Goal: Register for event/course: Sign up to attend an event or enroll in a course

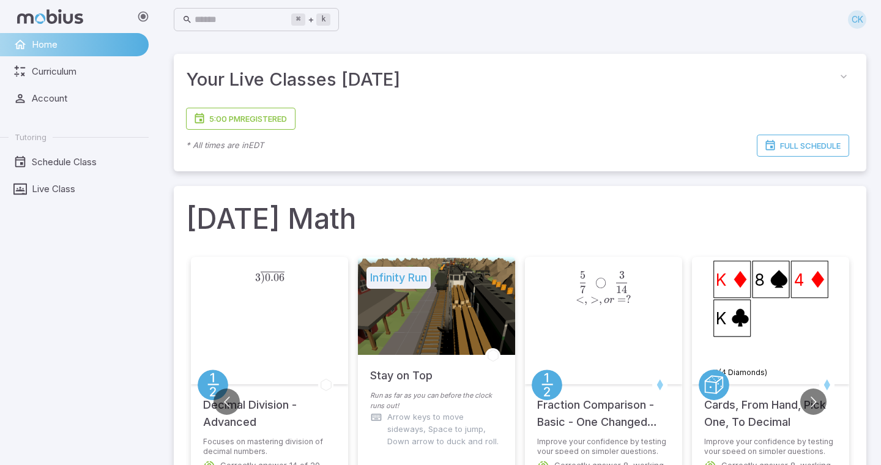
click at [112, 45] on span "Home" at bounding box center [86, 44] width 108 height 13
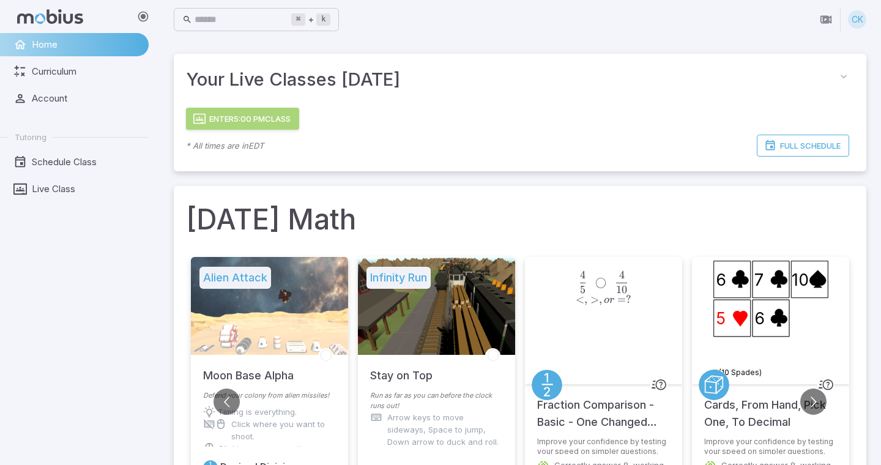
click at [282, 118] on button "Enter 5:00 PM Class" at bounding box center [242, 119] width 113 height 22
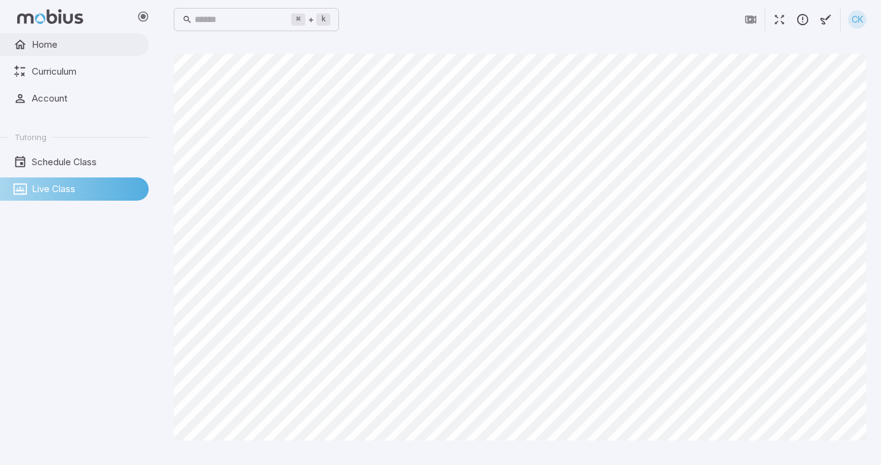
click at [57, 43] on span "Home" at bounding box center [86, 44] width 108 height 13
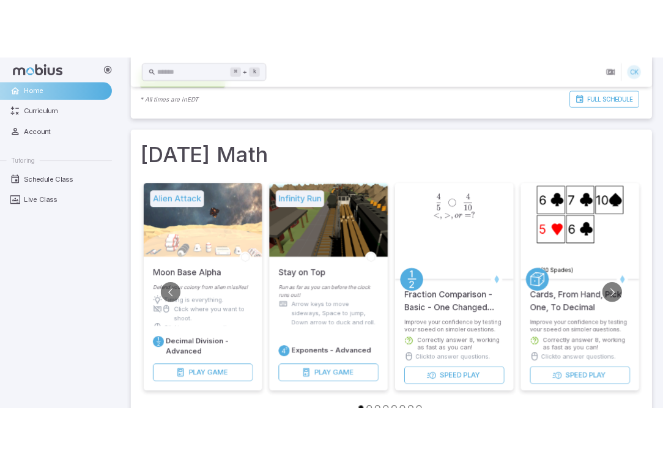
scroll to position [93, 0]
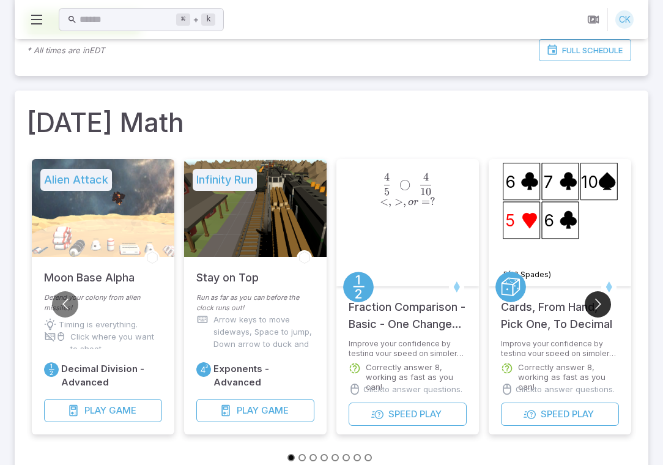
click at [602, 309] on button "Go to next slide" at bounding box center [598, 304] width 26 height 26
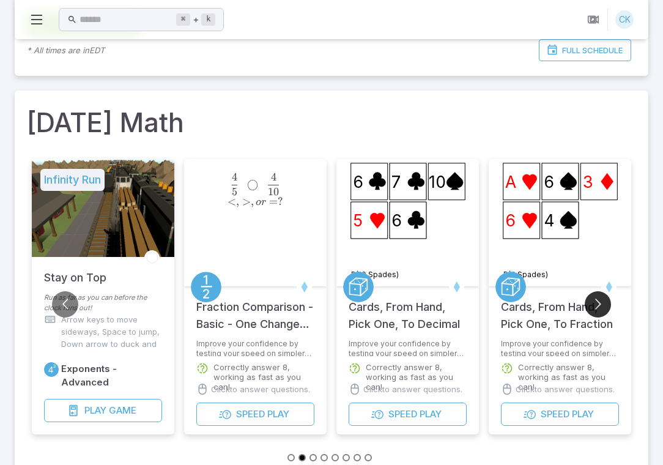
click at [602, 309] on button "Go to next slide" at bounding box center [598, 304] width 26 height 26
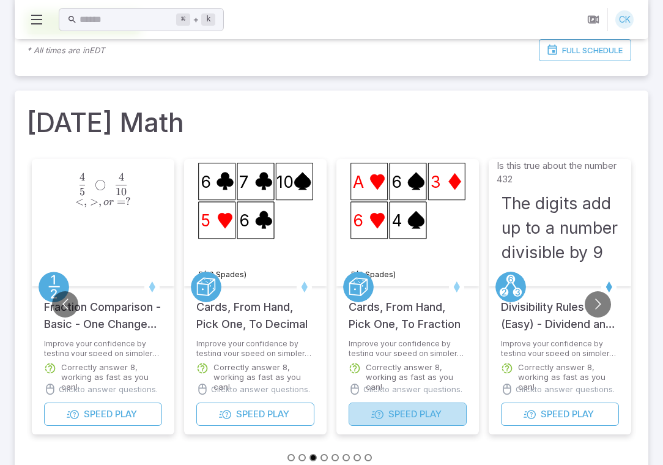
click at [438, 414] on span "Play" at bounding box center [431, 413] width 22 height 13
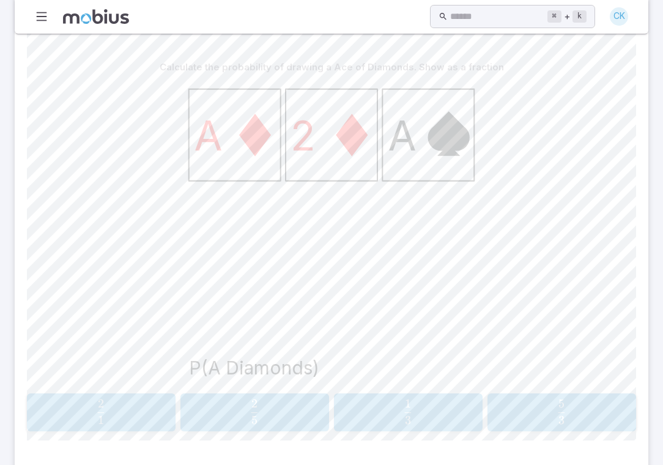
scroll to position [278, 0]
click at [387, 413] on span "3 1 ​" at bounding box center [408, 410] width 131 height 24
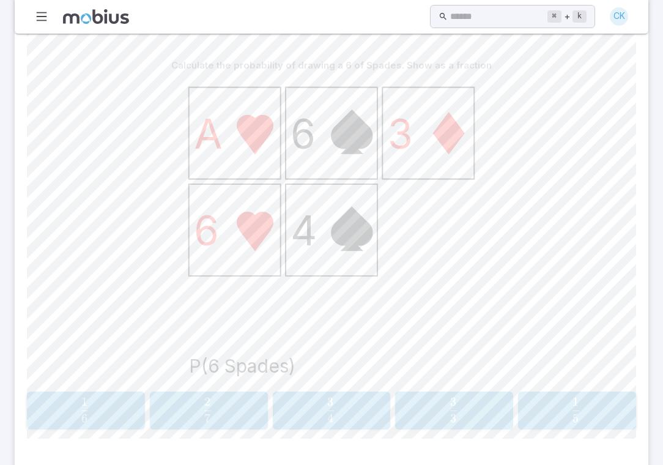
click at [546, 399] on span "5 1 ​" at bounding box center [575, 410] width 103 height 24
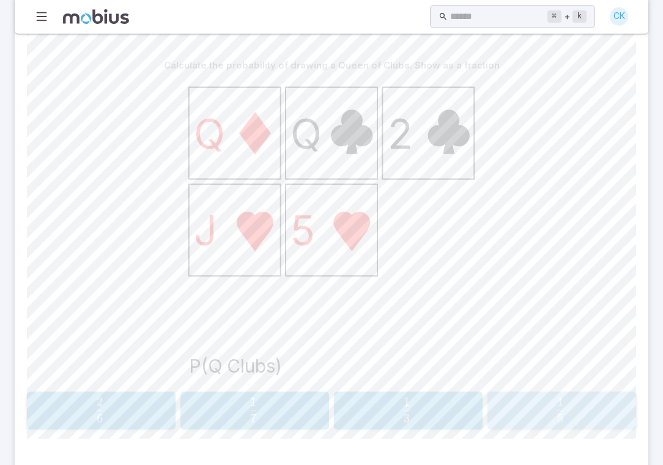
click at [533, 391] on button "1 5 \frac{1}{5} 5 1 ​" at bounding box center [561, 410] width 149 height 38
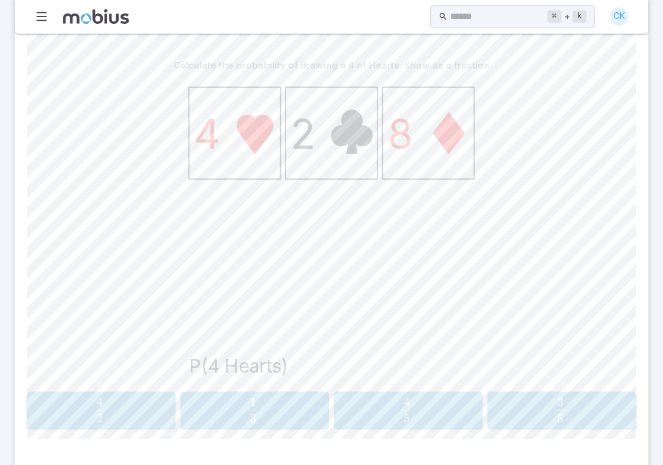
click at [297, 413] on span "3 1 ​" at bounding box center [253, 410] width 132 height 24
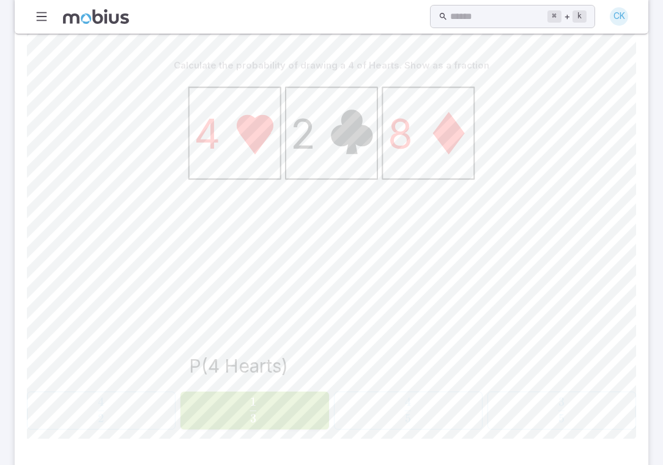
scroll to position [0, 0]
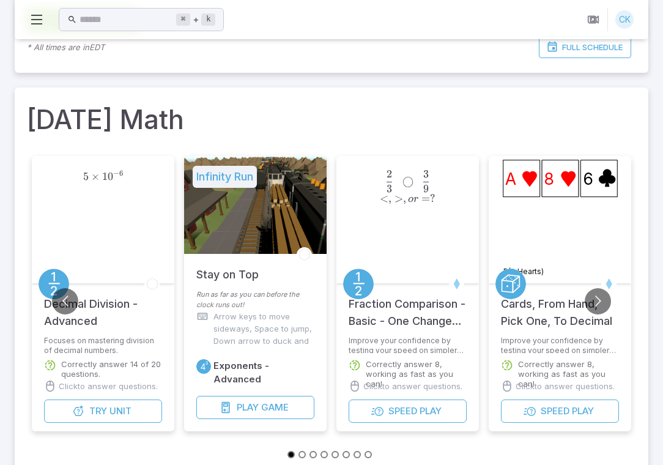
scroll to position [97, 0]
click at [595, 303] on button "Go to next slide" at bounding box center [598, 300] width 26 height 26
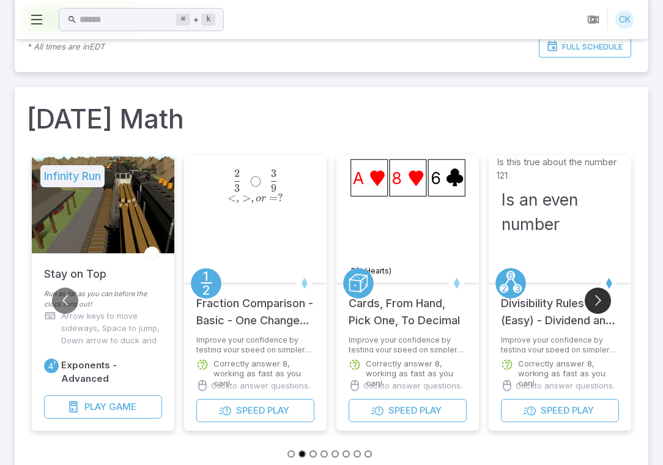
click at [593, 301] on button "Go to next slide" at bounding box center [598, 300] width 26 height 26
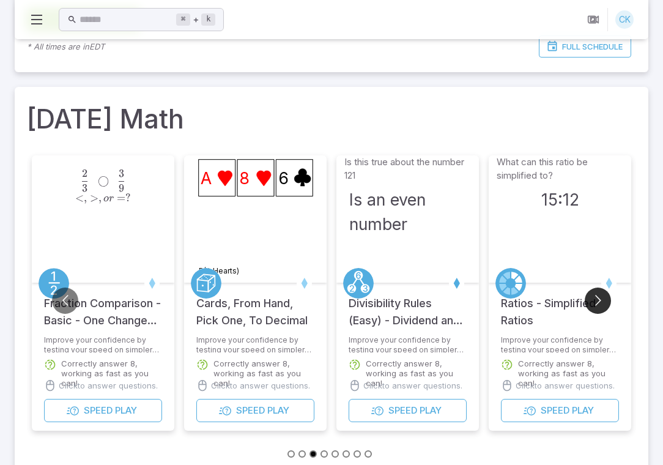
click at [593, 301] on button "Go to next slide" at bounding box center [598, 300] width 26 height 26
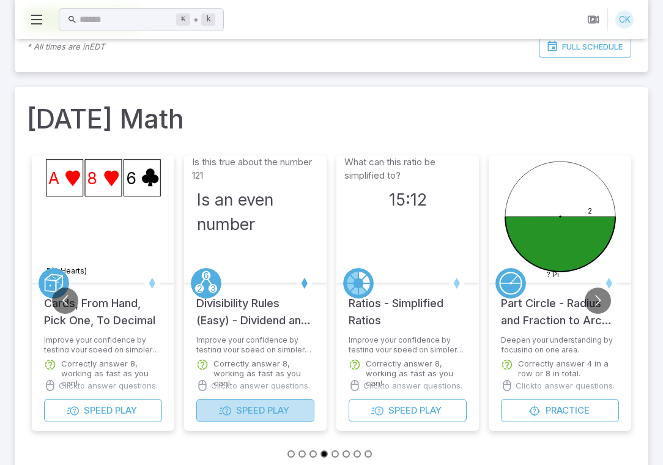
click at [239, 405] on span "Speed" at bounding box center [250, 410] width 29 height 13
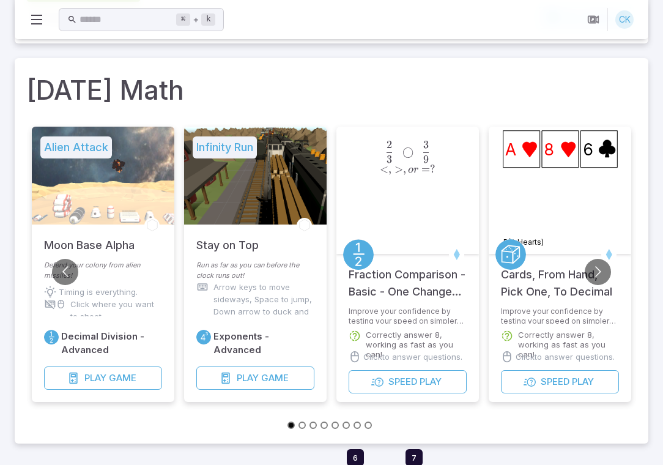
scroll to position [140, 0]
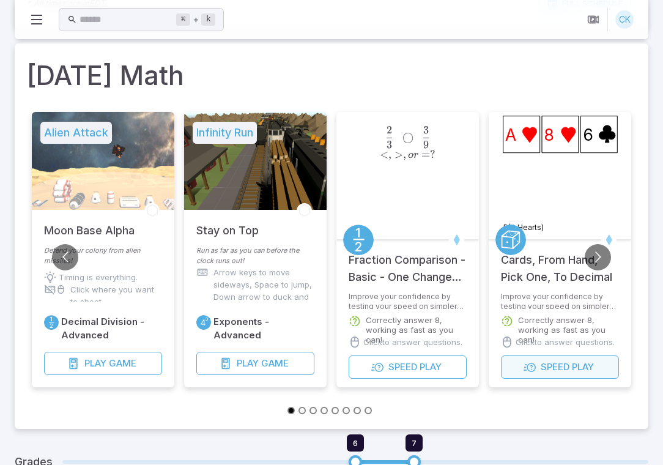
click at [556, 376] on button "Speed Play" at bounding box center [560, 366] width 118 height 23
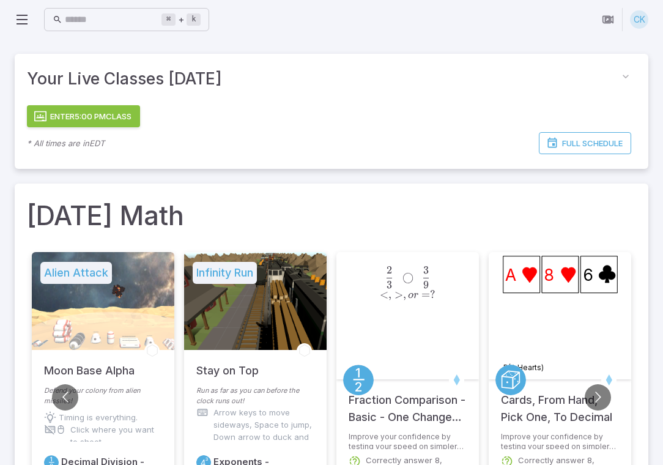
scroll to position [16, 0]
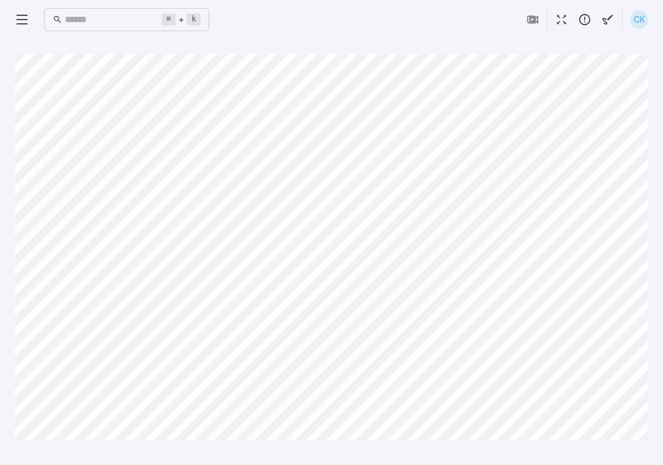
click at [25, 28] on div "⌘ + k ​" at bounding box center [112, 20] width 195 height 24
click at [26, 24] on icon at bounding box center [22, 19] width 15 height 15
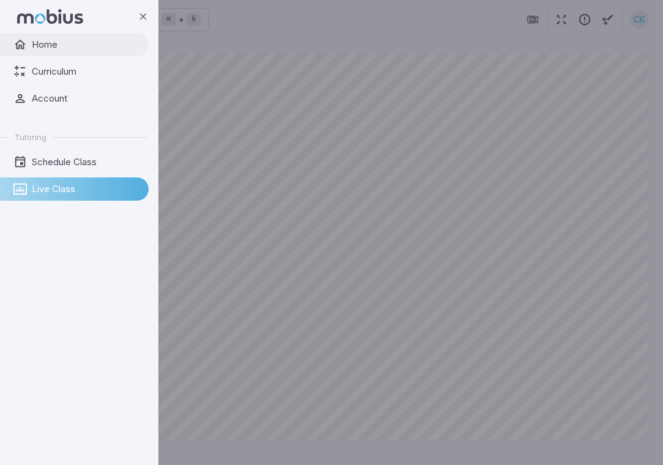
click at [60, 56] on link "Home" at bounding box center [74, 44] width 149 height 23
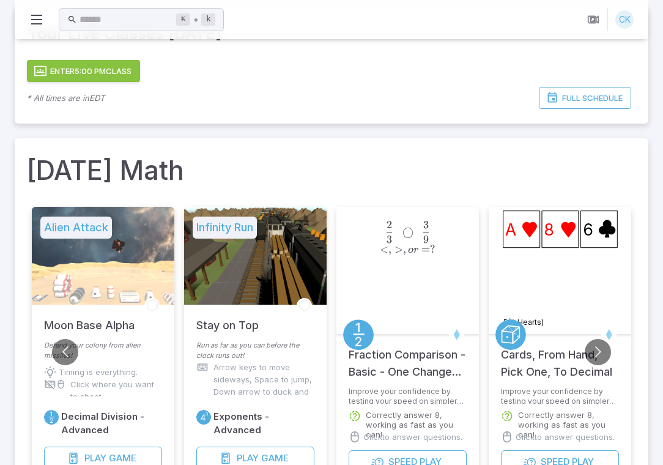
scroll to position [54, 0]
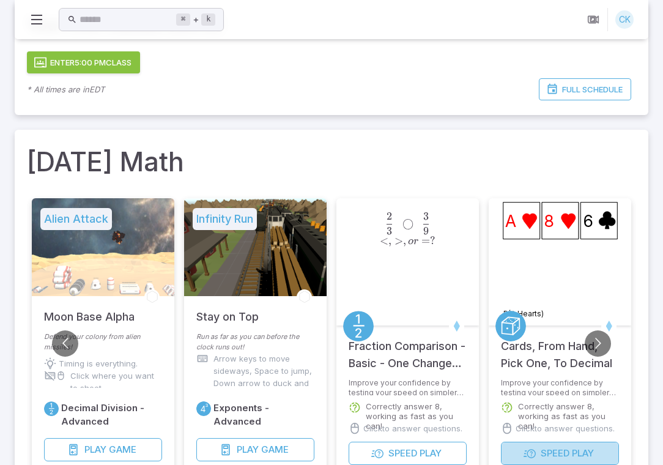
click at [553, 450] on span "Speed" at bounding box center [555, 452] width 29 height 13
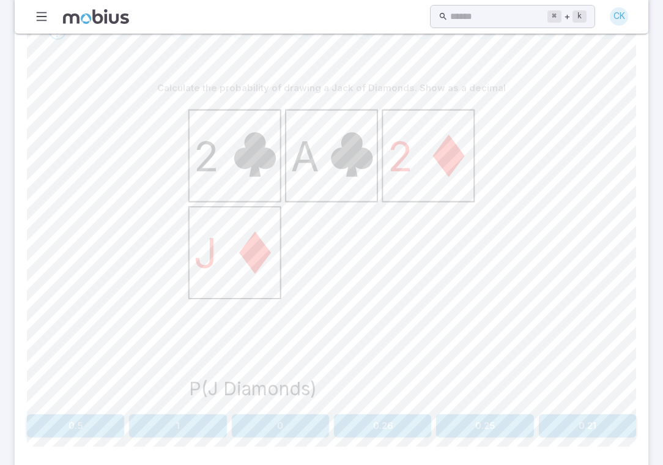
scroll to position [253, 0]
click at [481, 432] on button "0.25" at bounding box center [484, 428] width 97 height 23
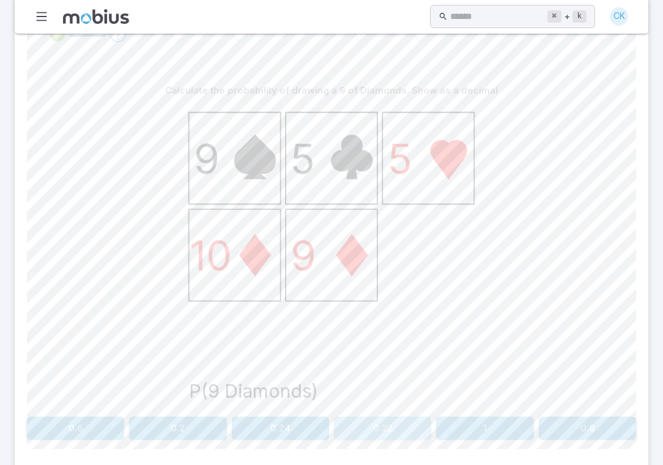
click at [388, 428] on button "0.22" at bounding box center [382, 428] width 97 height 23
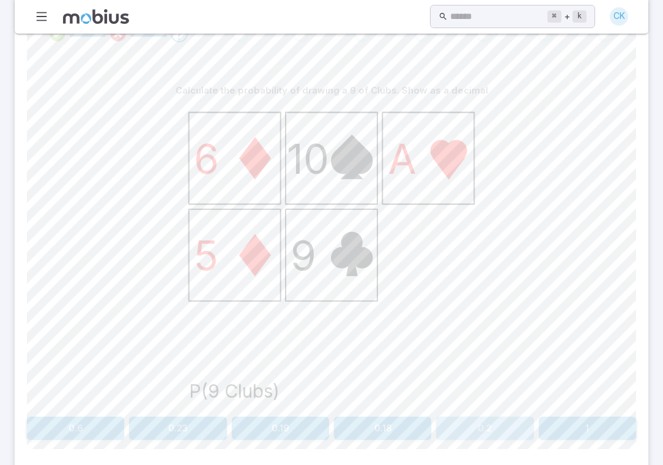
click at [479, 417] on button "0.2" at bounding box center [484, 428] width 97 height 23
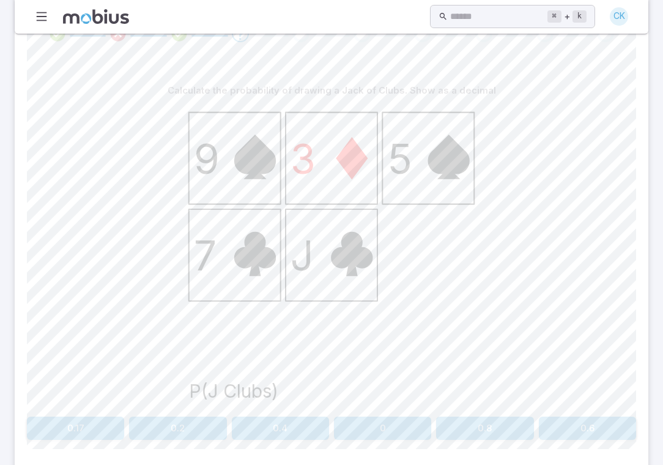
click at [177, 426] on button "0.2" at bounding box center [177, 428] width 97 height 23
click at [296, 435] on button "0.2" at bounding box center [280, 428] width 97 height 23
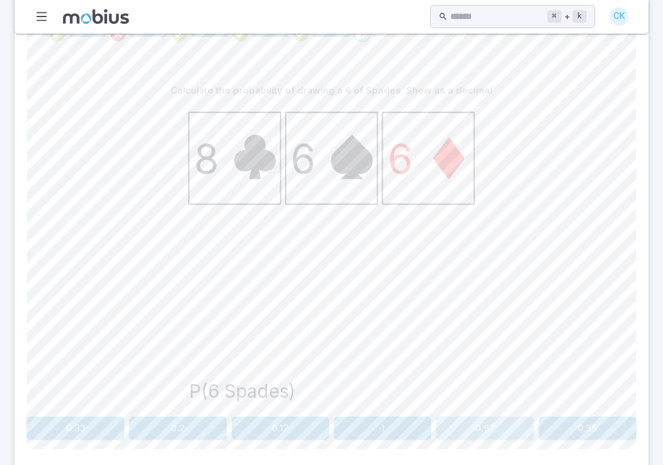
click at [473, 429] on button "0.67" at bounding box center [484, 428] width 97 height 23
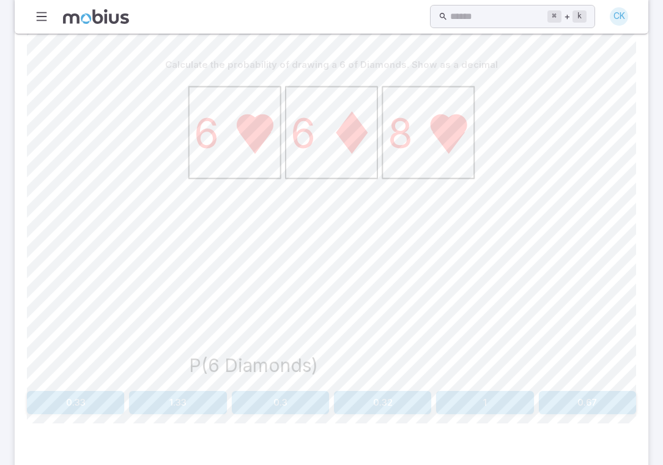
scroll to position [283, 0]
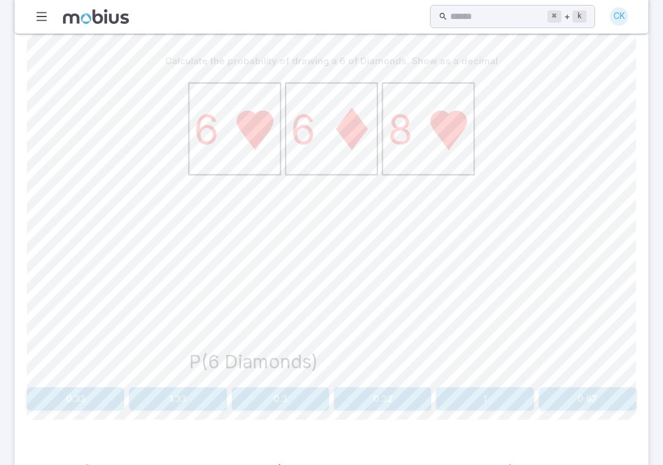
click at [108, 402] on button "0.33" at bounding box center [75, 398] width 97 height 23
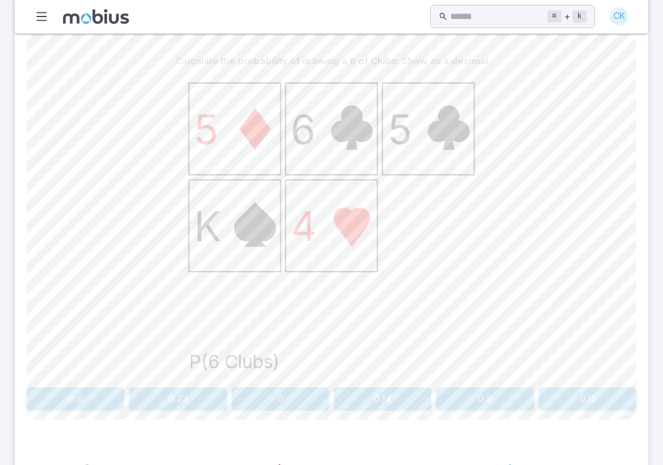
click at [479, 404] on button "0.2" at bounding box center [484, 398] width 97 height 23
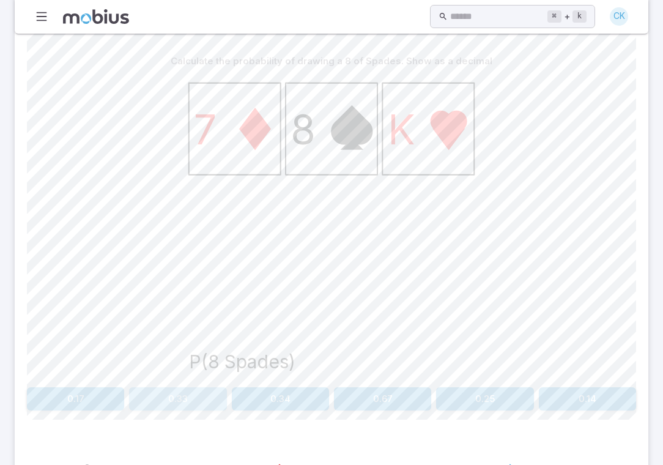
click at [215, 399] on button "0.33" at bounding box center [177, 398] width 97 height 23
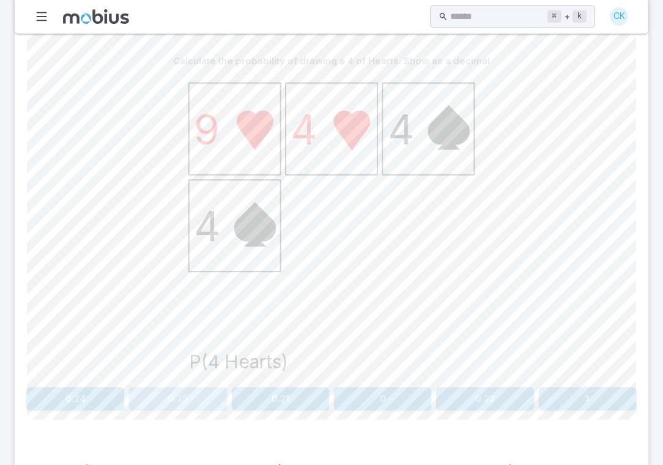
click at [190, 396] on button "0.25" at bounding box center [177, 398] width 97 height 23
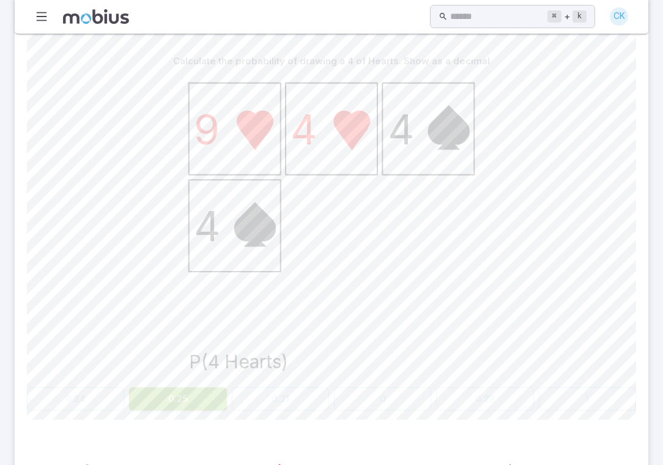
scroll to position [4, 0]
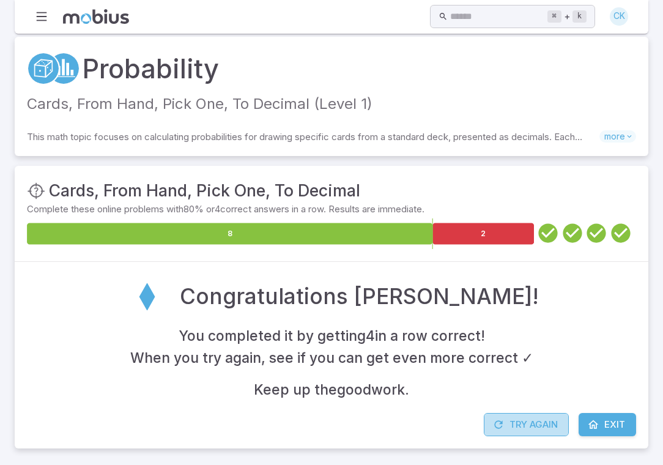
click at [505, 416] on button "Try Again" at bounding box center [526, 424] width 85 height 23
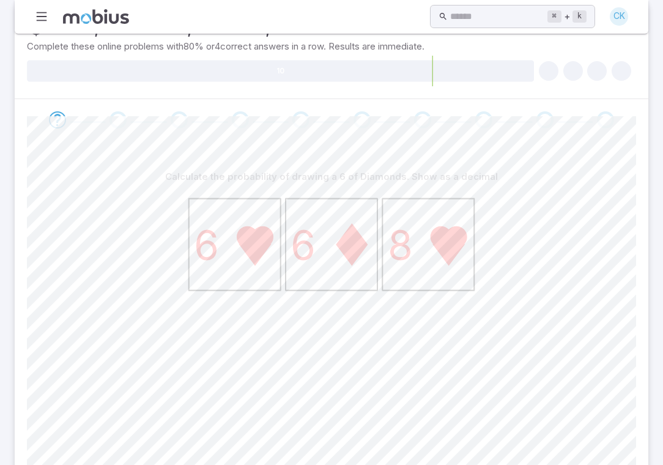
scroll to position [327, 0]
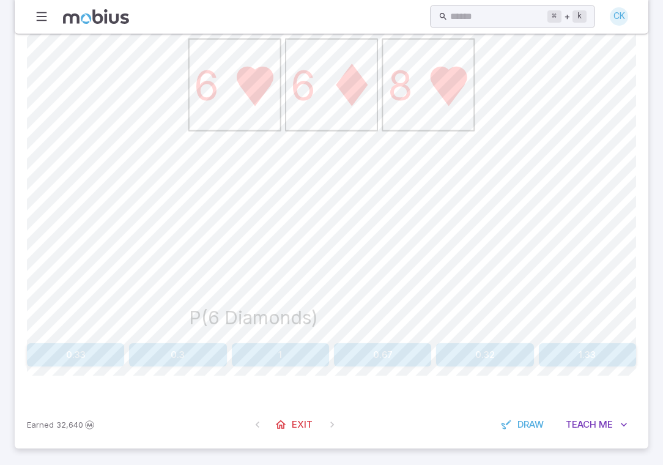
click at [78, 346] on button "0.33" at bounding box center [75, 354] width 97 height 23
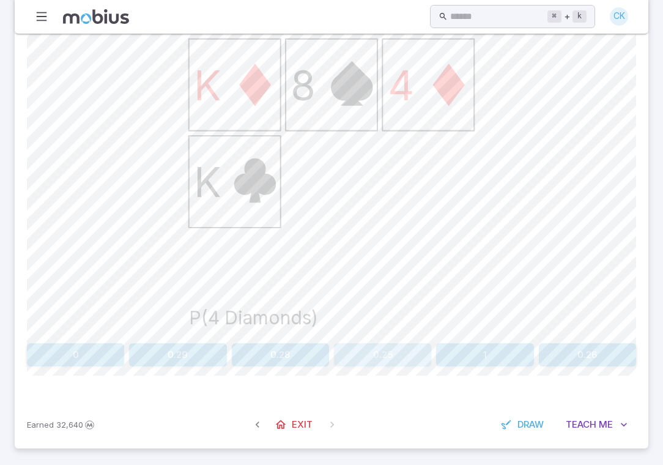
click at [356, 346] on button "0.25" at bounding box center [382, 354] width 97 height 23
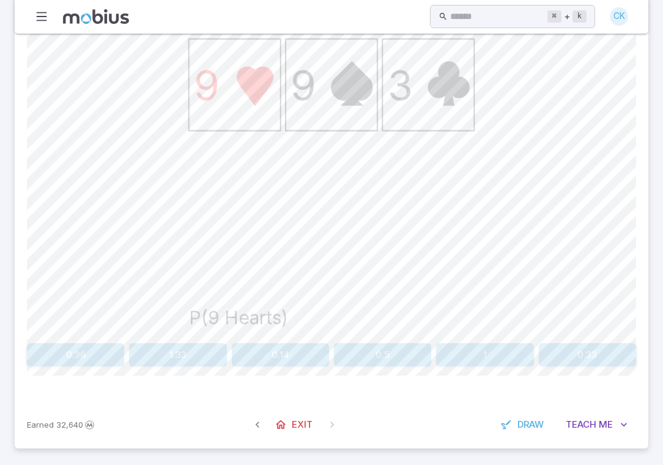
click at [576, 343] on button "0.33" at bounding box center [587, 354] width 97 height 23
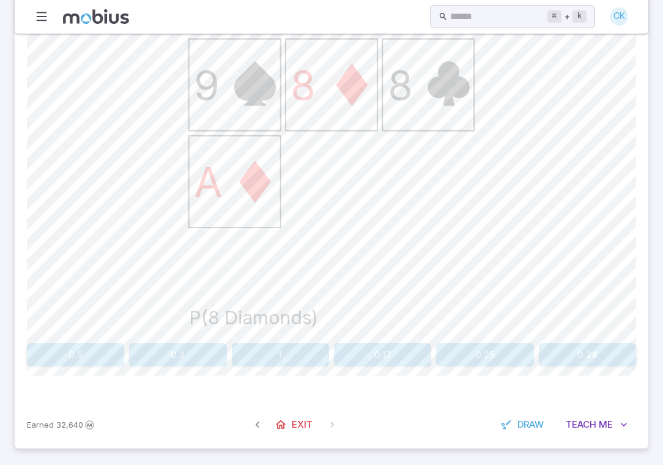
click at [478, 361] on button "0.25" at bounding box center [484, 354] width 97 height 23
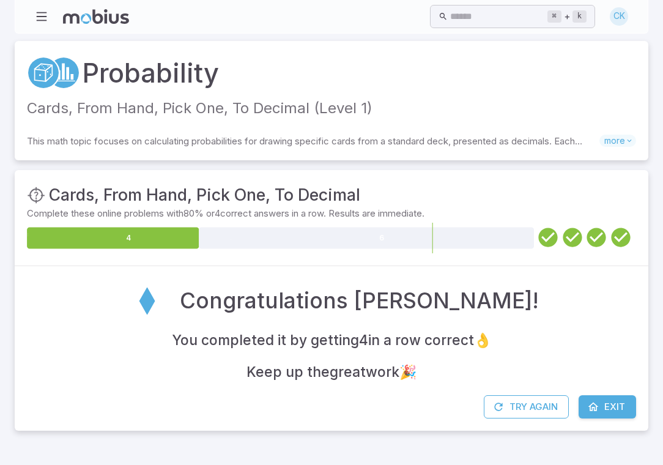
scroll to position [0, 0]
click at [521, 412] on button "Try Again" at bounding box center [526, 406] width 85 height 23
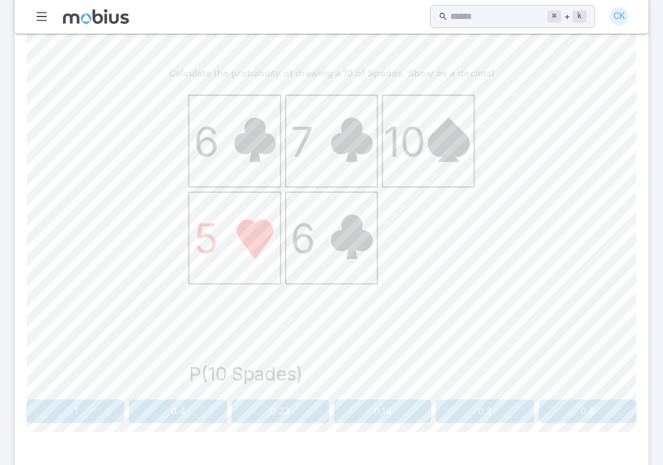
scroll to position [271, 0]
click at [465, 407] on button "0.2" at bounding box center [484, 410] width 97 height 23
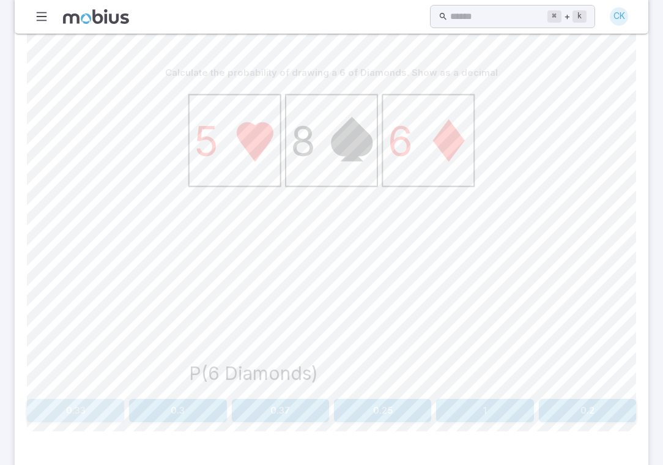
click at [86, 410] on button "0.33" at bounding box center [75, 410] width 97 height 23
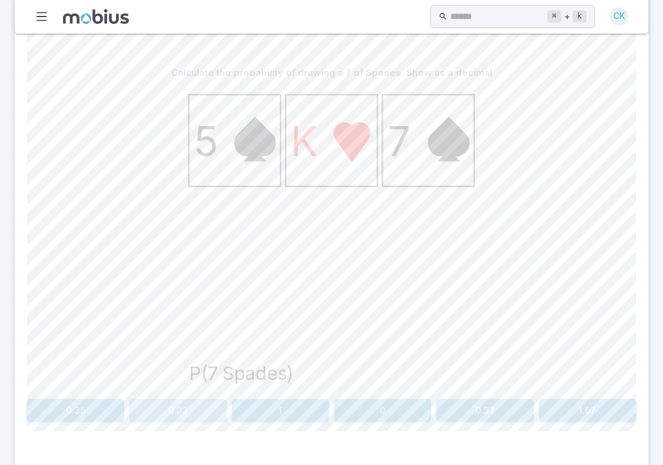
click at [189, 415] on button "0.33" at bounding box center [177, 410] width 97 height 23
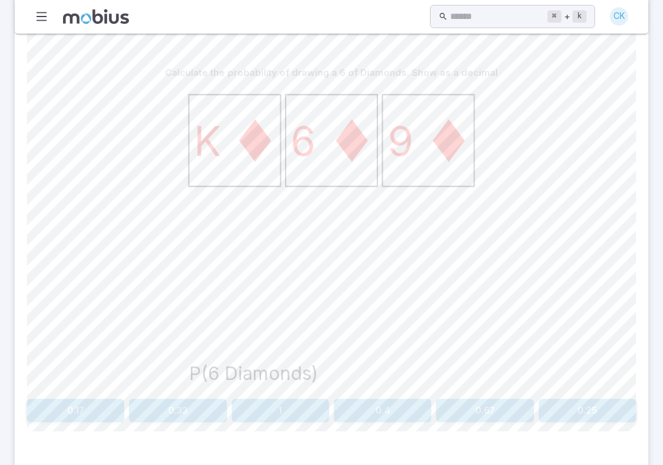
click at [187, 406] on button "0.33" at bounding box center [177, 410] width 97 height 23
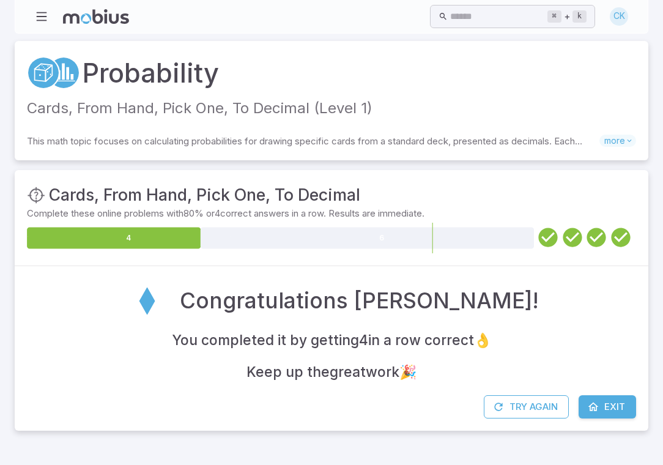
scroll to position [0, 0]
click at [521, 403] on button "Try Again" at bounding box center [526, 406] width 85 height 23
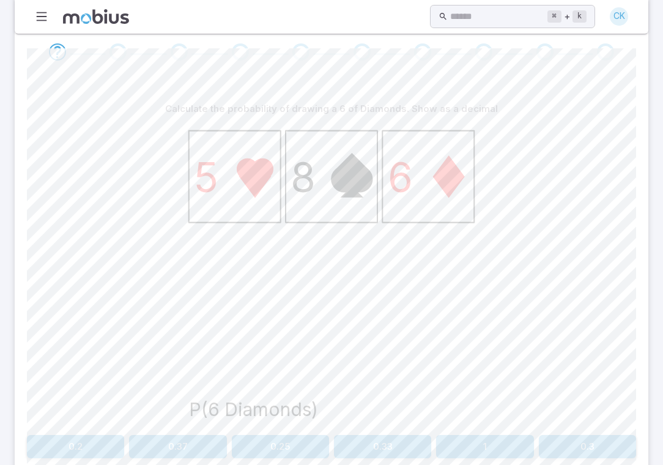
scroll to position [241, 0]
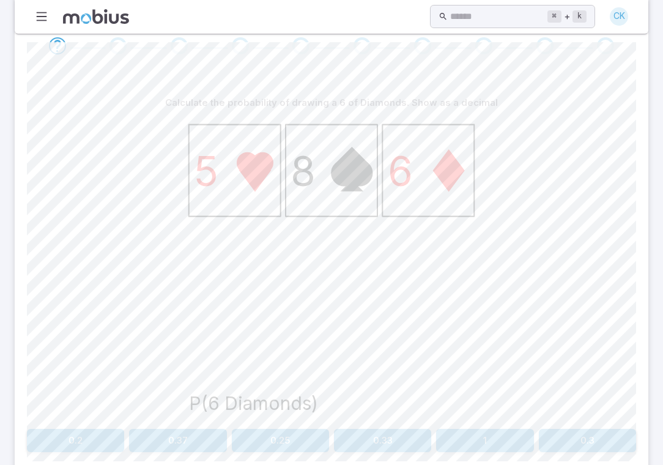
click at [405, 431] on button "0.33" at bounding box center [382, 440] width 97 height 23
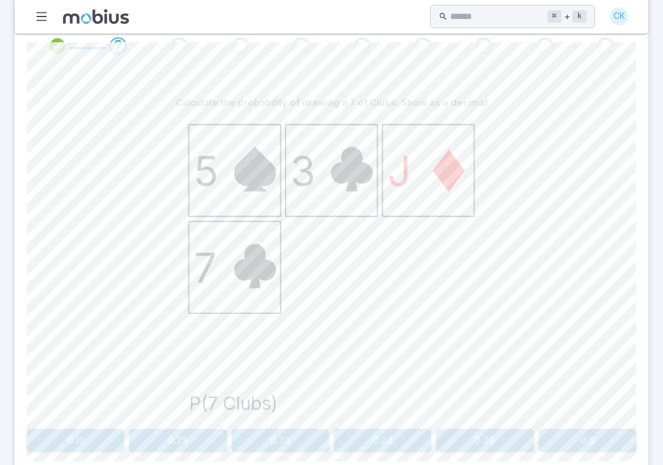
click at [193, 434] on button "0.25" at bounding box center [177, 440] width 97 height 23
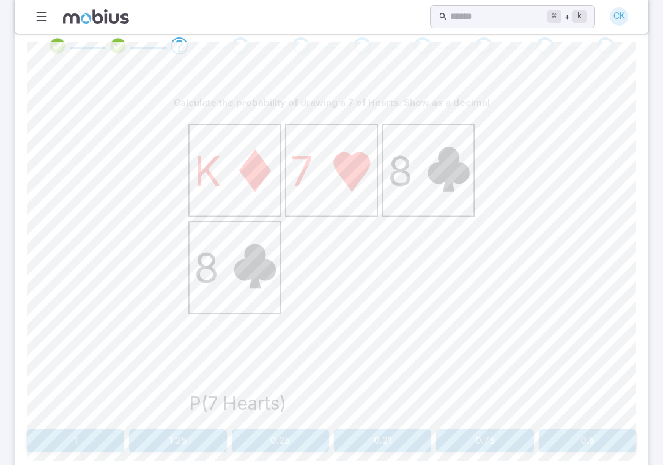
click at [257, 439] on button "0.25" at bounding box center [280, 440] width 97 height 23
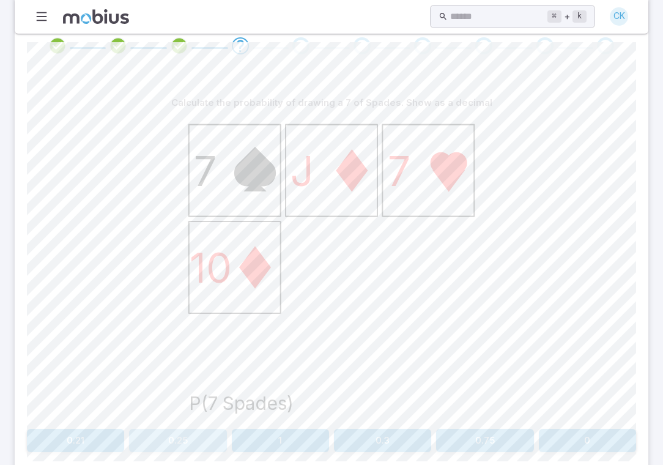
click at [212, 437] on button "0.25" at bounding box center [177, 440] width 97 height 23
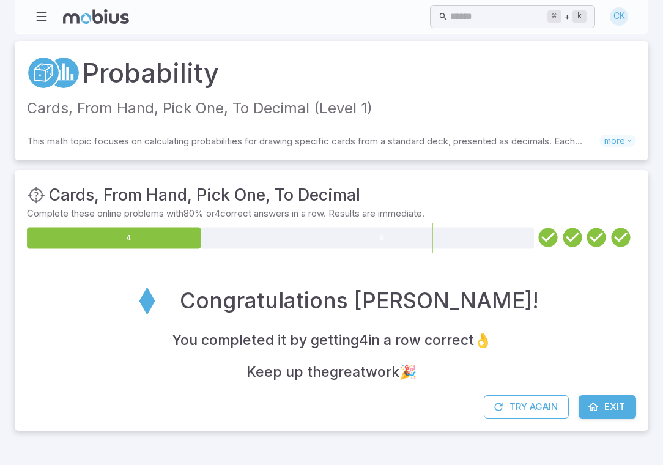
scroll to position [0, 0]
click at [550, 408] on button "Try Again" at bounding box center [526, 406] width 85 height 23
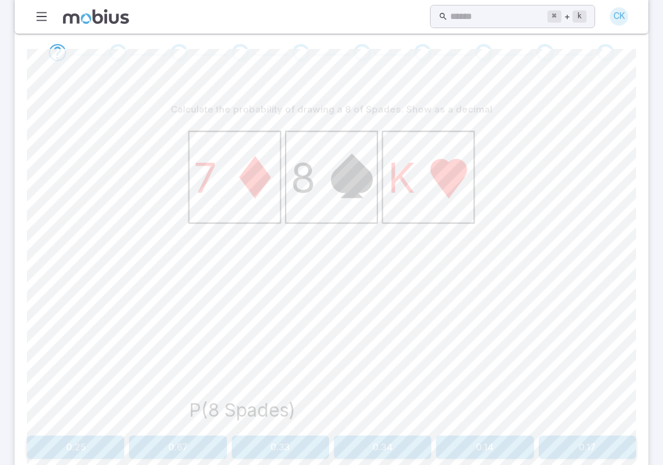
scroll to position [251, 0]
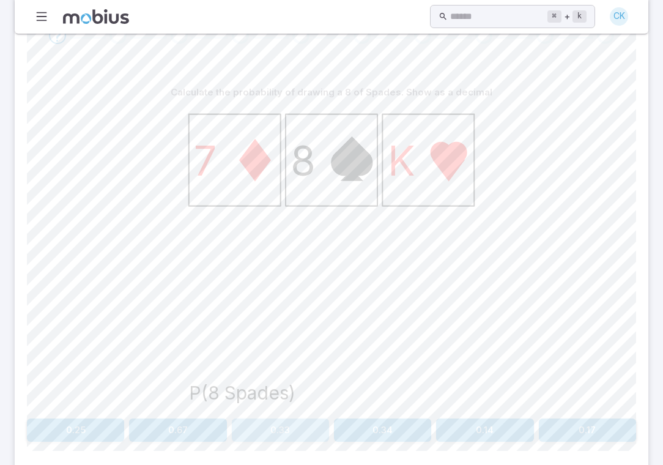
click at [307, 428] on button "0.33" at bounding box center [280, 429] width 97 height 23
click at [581, 421] on button "0.25" at bounding box center [587, 429] width 97 height 23
click at [203, 421] on button "0.33" at bounding box center [177, 429] width 97 height 23
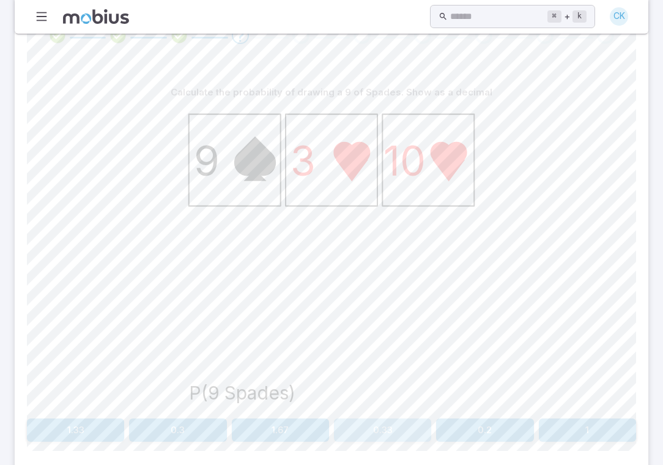
click at [369, 421] on button "0.33" at bounding box center [382, 429] width 97 height 23
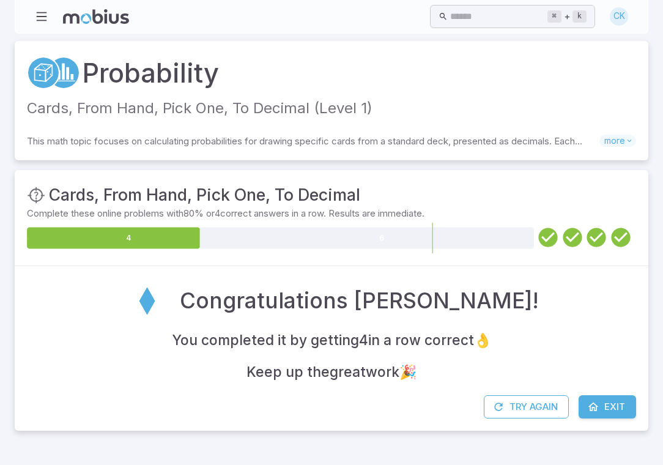
scroll to position [0, 0]
click at [516, 401] on button "Try Again" at bounding box center [526, 406] width 85 height 23
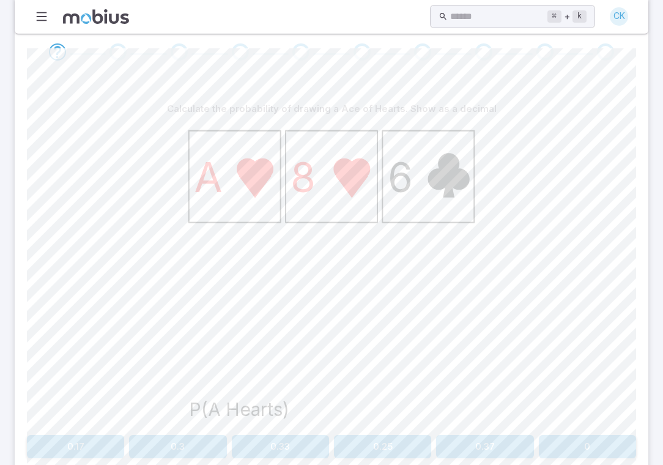
scroll to position [271, 0]
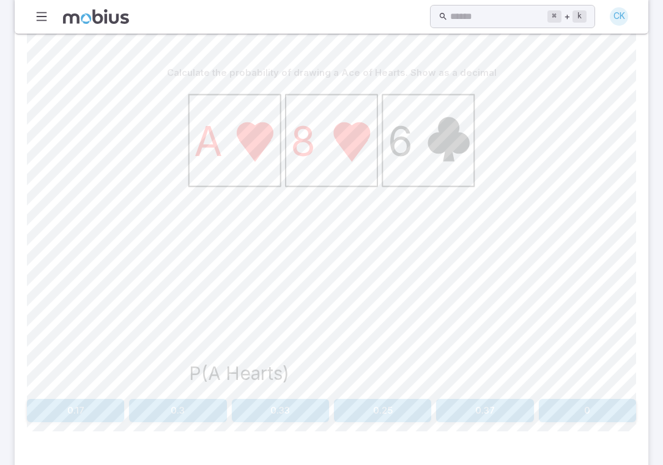
click at [300, 401] on button "0.33" at bounding box center [280, 410] width 97 height 23
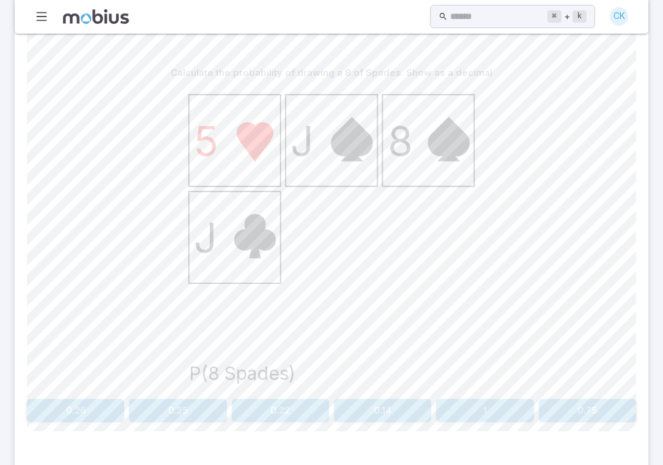
click at [187, 410] on button "0.25" at bounding box center [177, 410] width 97 height 23
click at [486, 406] on button "0.25" at bounding box center [484, 410] width 97 height 23
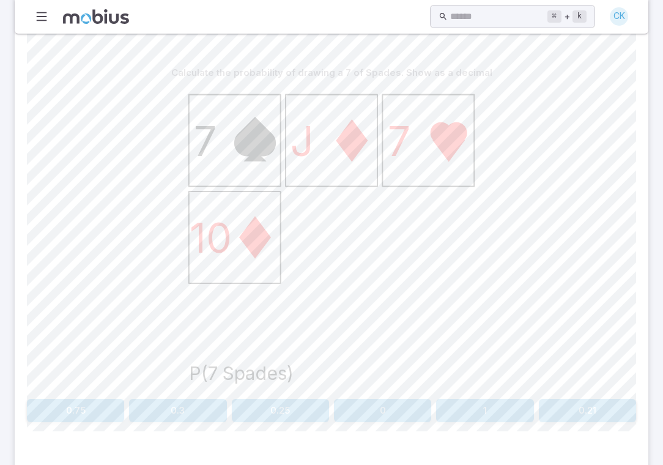
click at [286, 399] on button "0.25" at bounding box center [280, 410] width 97 height 23
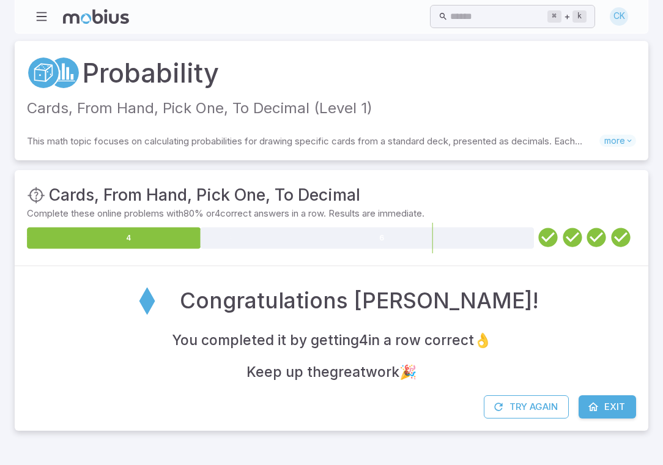
scroll to position [0, 0]
click at [44, 15] on icon "button" at bounding box center [41, 16] width 13 height 13
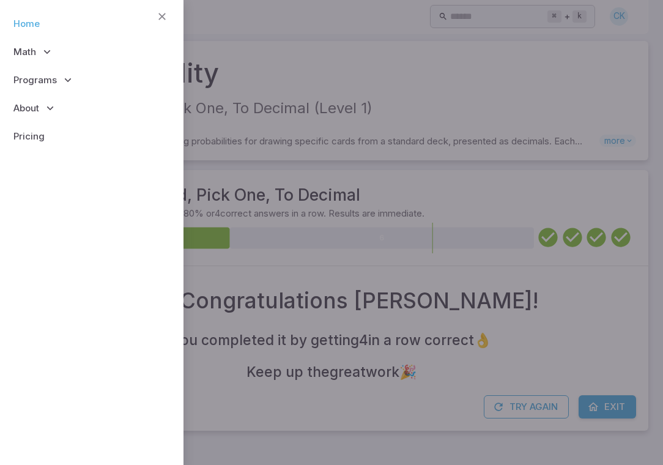
click at [59, 18] on link "Home" at bounding box center [92, 24] width 164 height 28
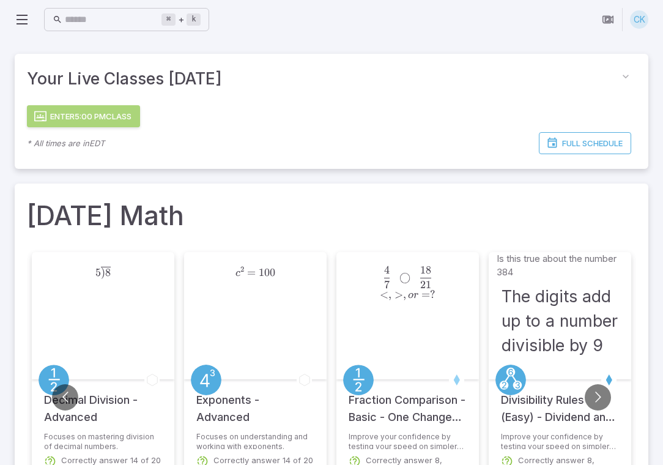
click at [131, 120] on button "Enter 5:00 PM Class" at bounding box center [83, 116] width 113 height 22
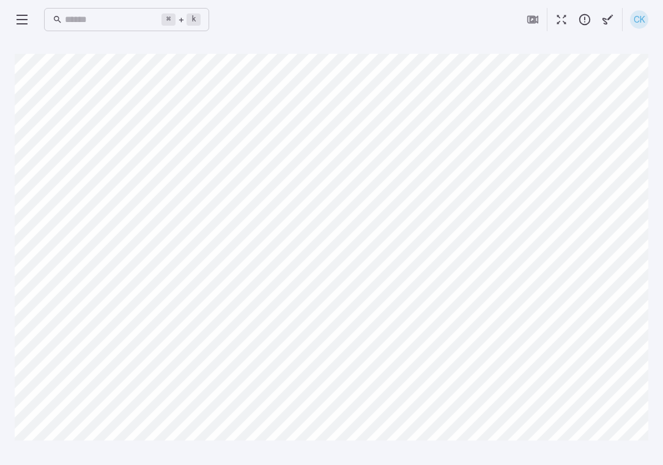
click at [27, 20] on icon at bounding box center [22, 19] width 15 height 15
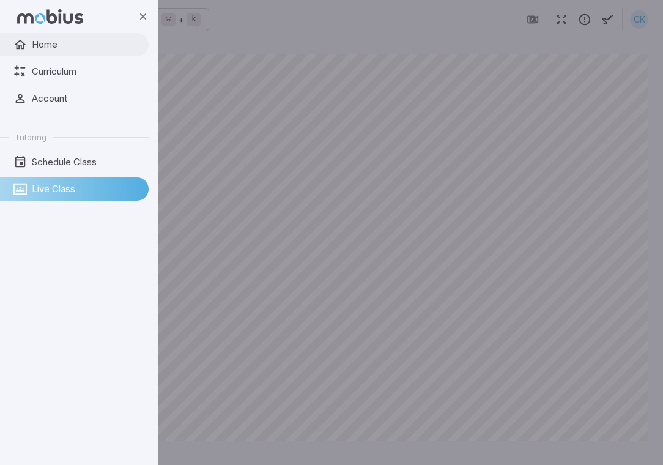
click at [56, 51] on span "Home" at bounding box center [86, 44] width 108 height 13
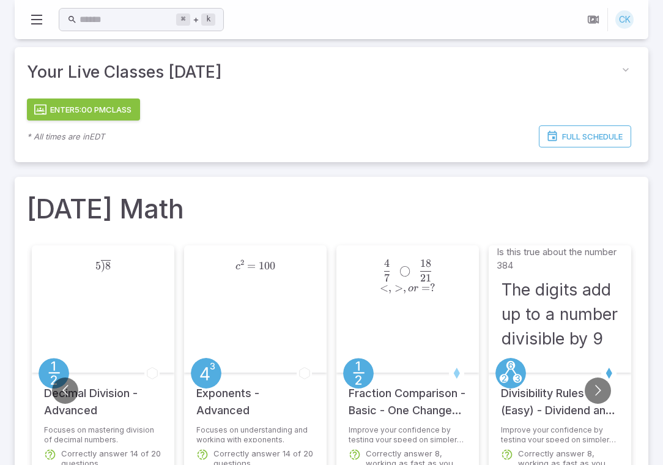
scroll to position [21, 0]
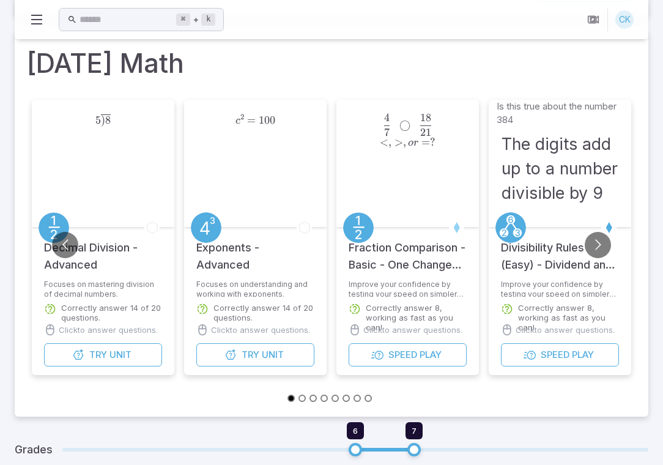
scroll to position [154, 0]
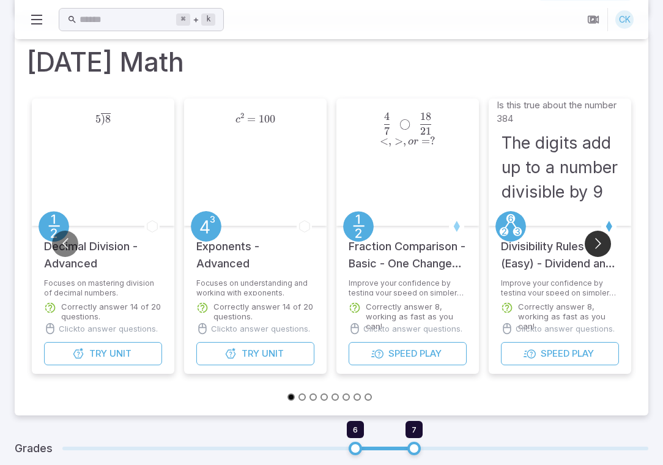
click at [593, 243] on button "Go to next slide" at bounding box center [598, 244] width 26 height 26
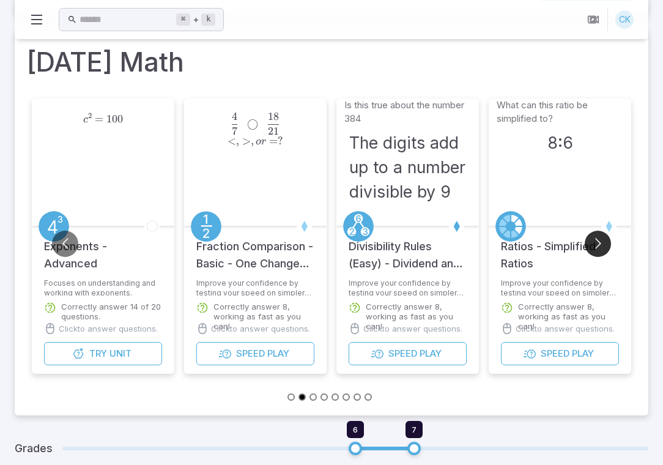
click at [593, 253] on button "Go to next slide" at bounding box center [598, 244] width 26 height 26
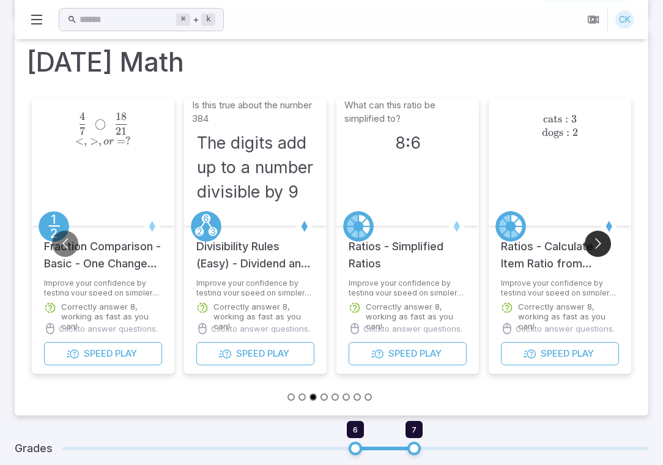
click at [593, 253] on button "Go to next slide" at bounding box center [598, 244] width 26 height 26
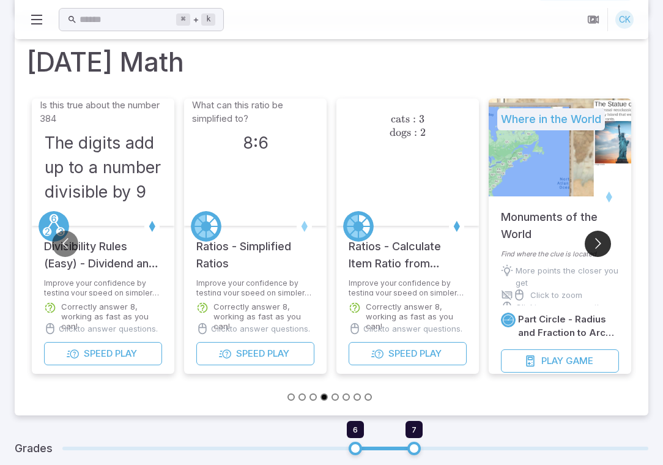
click at [593, 253] on button "Go to next slide" at bounding box center [598, 244] width 26 height 26
click at [130, 356] on span "Play" at bounding box center [126, 353] width 22 height 13
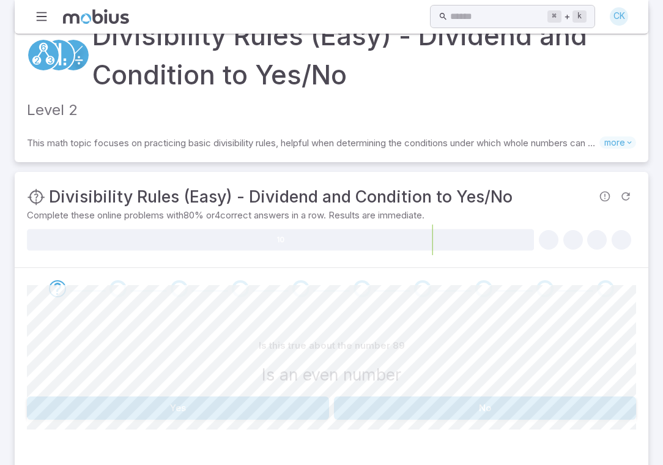
scroll to position [43, 0]
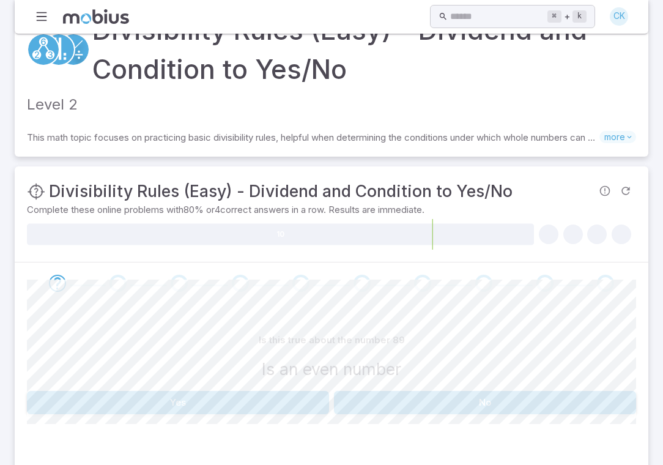
click at [427, 399] on button "No" at bounding box center [485, 402] width 302 height 23
click at [280, 398] on button "Yes" at bounding box center [178, 402] width 302 height 23
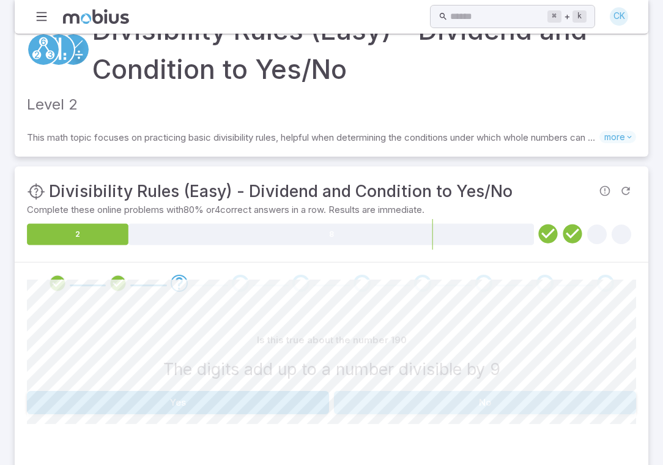
click at [343, 411] on button "No" at bounding box center [485, 402] width 302 height 23
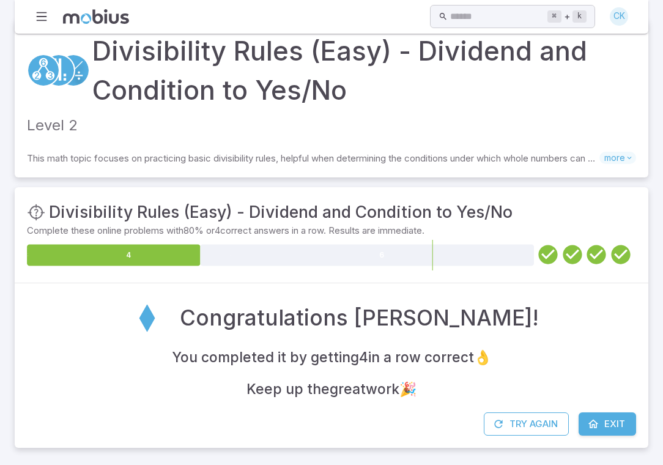
scroll to position [21, 0]
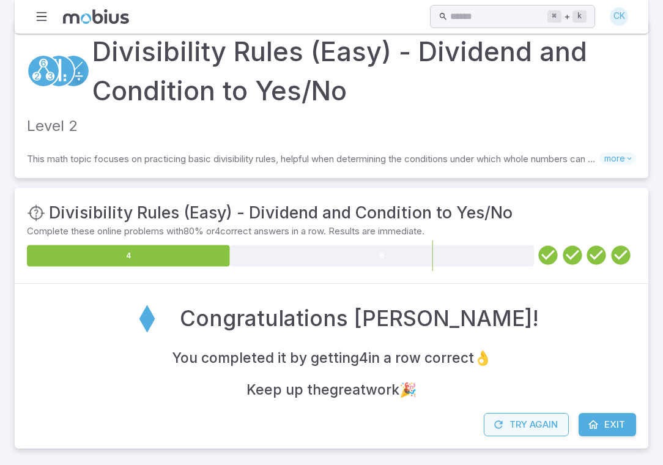
click at [528, 426] on button "Try Again" at bounding box center [526, 424] width 85 height 23
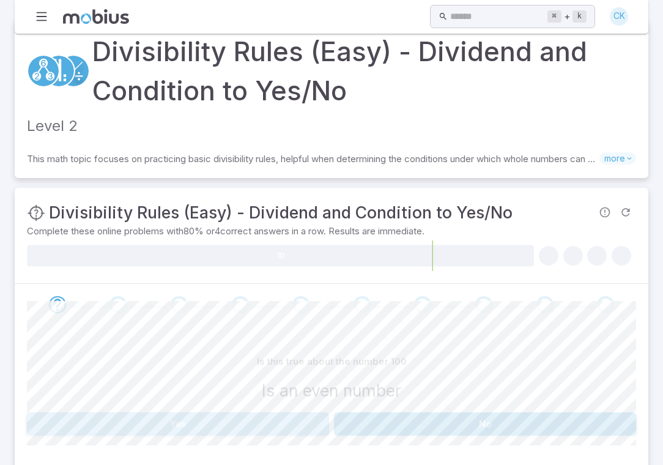
click at [297, 423] on button "Yes" at bounding box center [178, 423] width 302 height 23
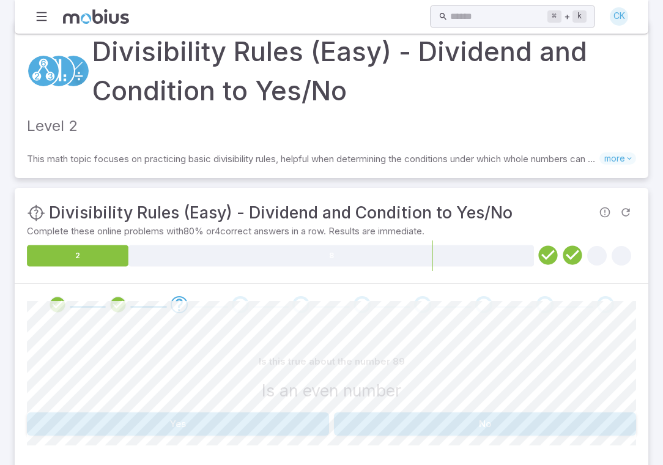
click at [349, 414] on button "No" at bounding box center [485, 423] width 302 height 23
click at [311, 417] on button "Yes" at bounding box center [178, 423] width 302 height 23
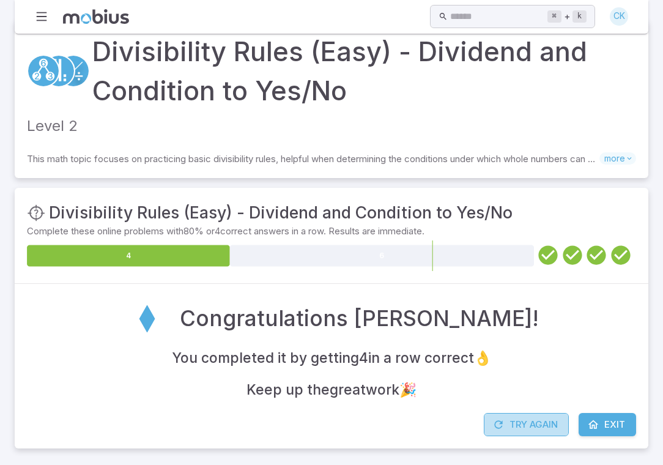
click at [484, 417] on button "Try Again" at bounding box center [526, 424] width 85 height 23
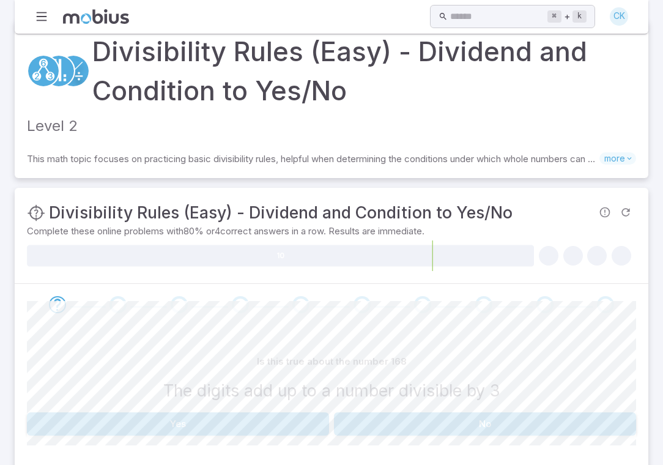
click at [385, 421] on button "No" at bounding box center [485, 423] width 302 height 23
click at [292, 417] on button "Yes" at bounding box center [178, 423] width 302 height 23
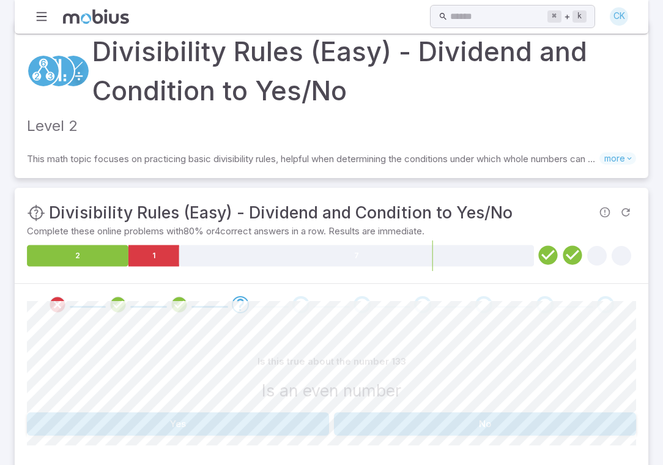
drag, startPoint x: 376, startPoint y: 418, endPoint x: 364, endPoint y: 340, distance: 79.1
click at [364, 340] on div "Is this true about the number 133 Is an even number Yes No" at bounding box center [331, 397] width 609 height 144
click at [398, 423] on button "No" at bounding box center [485, 423] width 302 height 23
click at [278, 415] on button "Yes" at bounding box center [178, 423] width 302 height 23
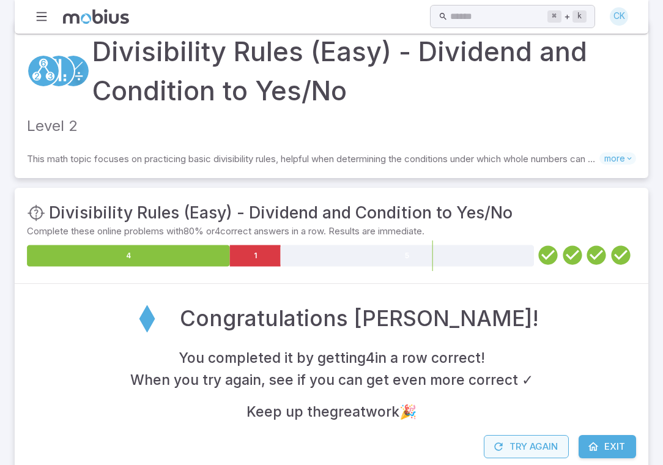
click at [507, 435] on button "Try Again" at bounding box center [526, 446] width 85 height 23
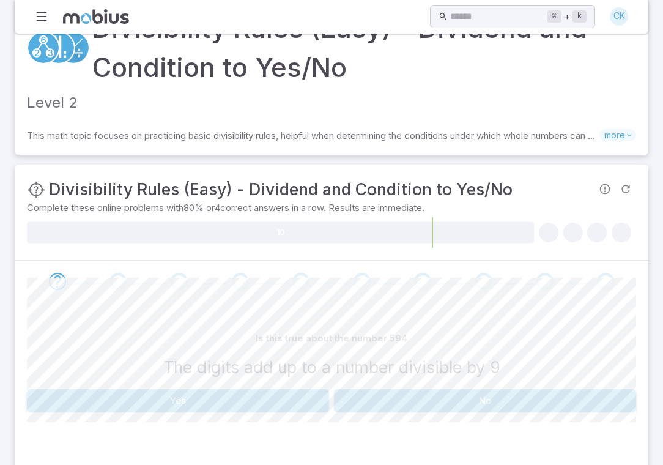
scroll to position [52, 0]
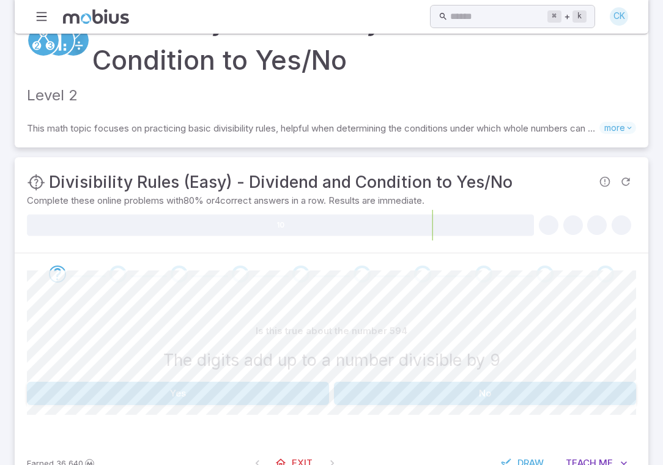
click at [266, 387] on button "Yes" at bounding box center [178, 393] width 302 height 23
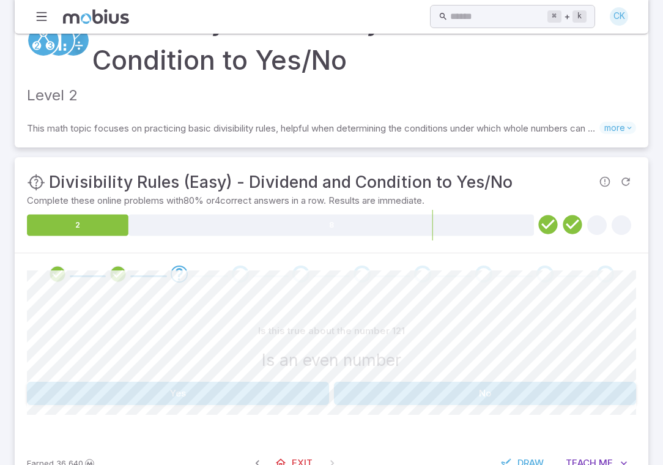
click at [373, 390] on button "No" at bounding box center [485, 393] width 302 height 23
click at [371, 382] on button "No" at bounding box center [485, 393] width 302 height 23
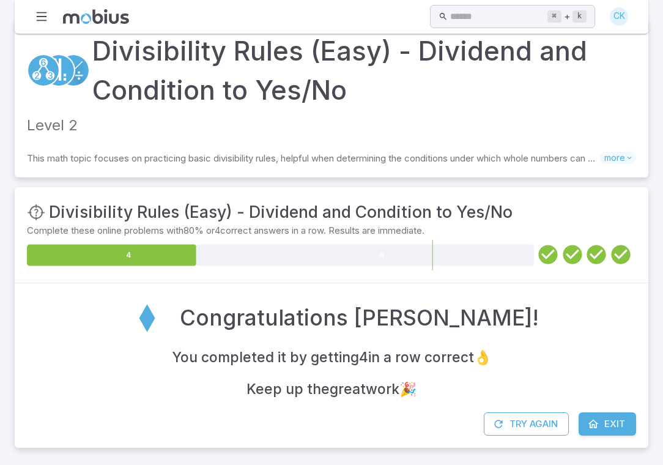
scroll to position [21, 0]
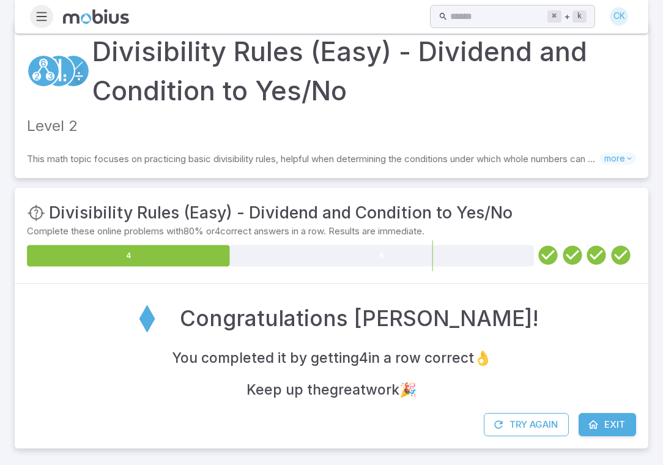
click at [37, 18] on icon "button" at bounding box center [41, 16] width 13 height 13
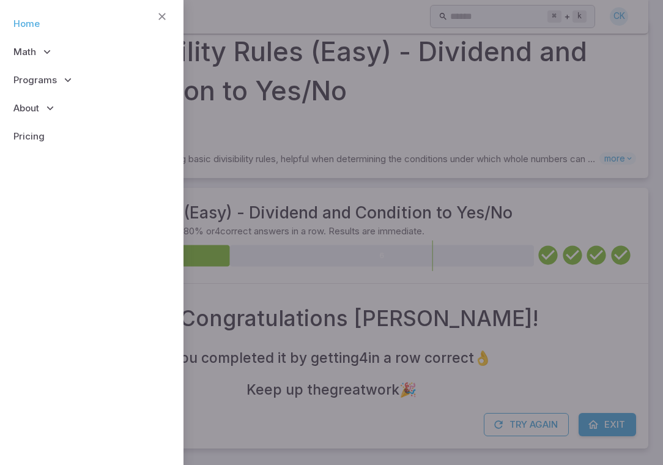
click at [60, 24] on link "Home" at bounding box center [92, 24] width 164 height 28
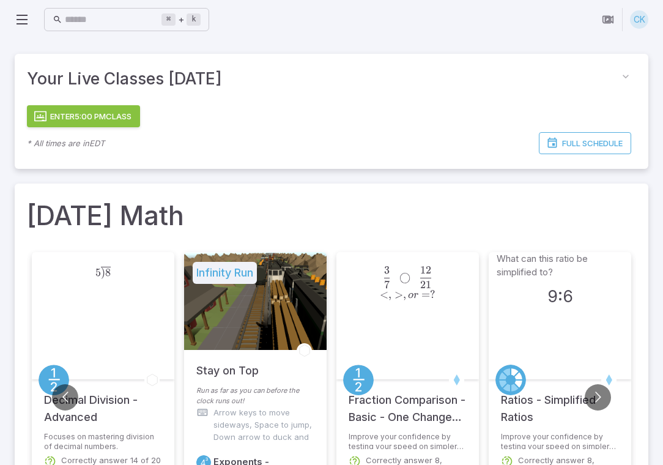
click at [92, 122] on button "Enter 5:00 PM Class" at bounding box center [83, 116] width 113 height 22
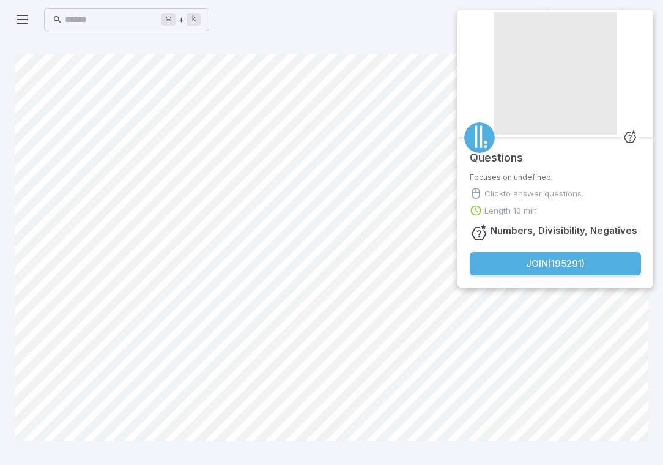
click at [539, 267] on button "Join ( 195291 )" at bounding box center [555, 263] width 171 height 23
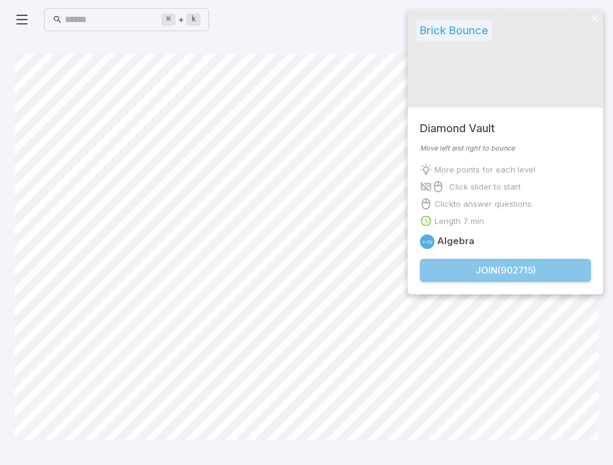
click at [460, 270] on button "Join ( 902715 )" at bounding box center [505, 270] width 171 height 23
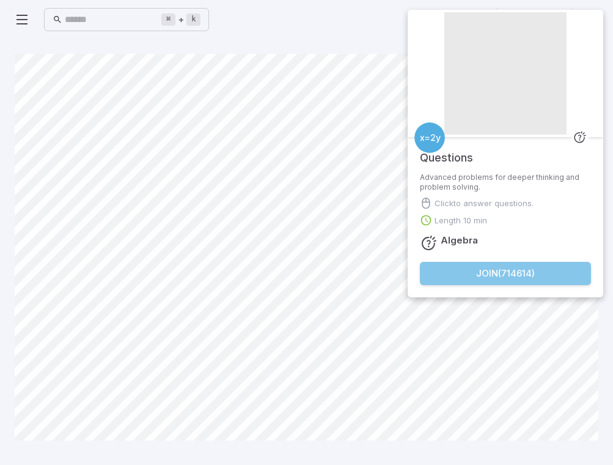
click at [470, 272] on button "Join ( 714614 )" at bounding box center [505, 273] width 171 height 23
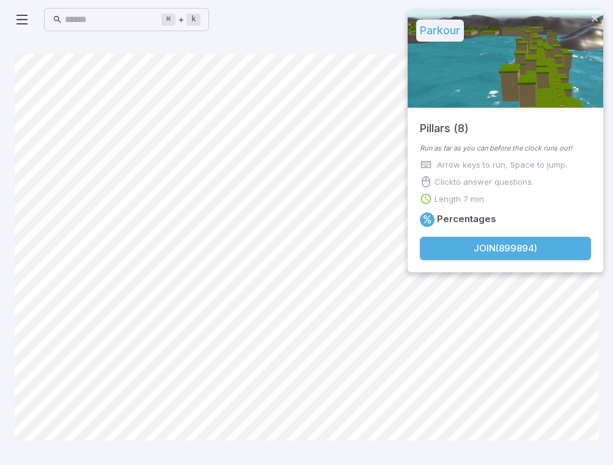
click at [551, 255] on button "Join ( 899894 )" at bounding box center [505, 248] width 171 height 23
